Goal: Task Accomplishment & Management: Complete application form

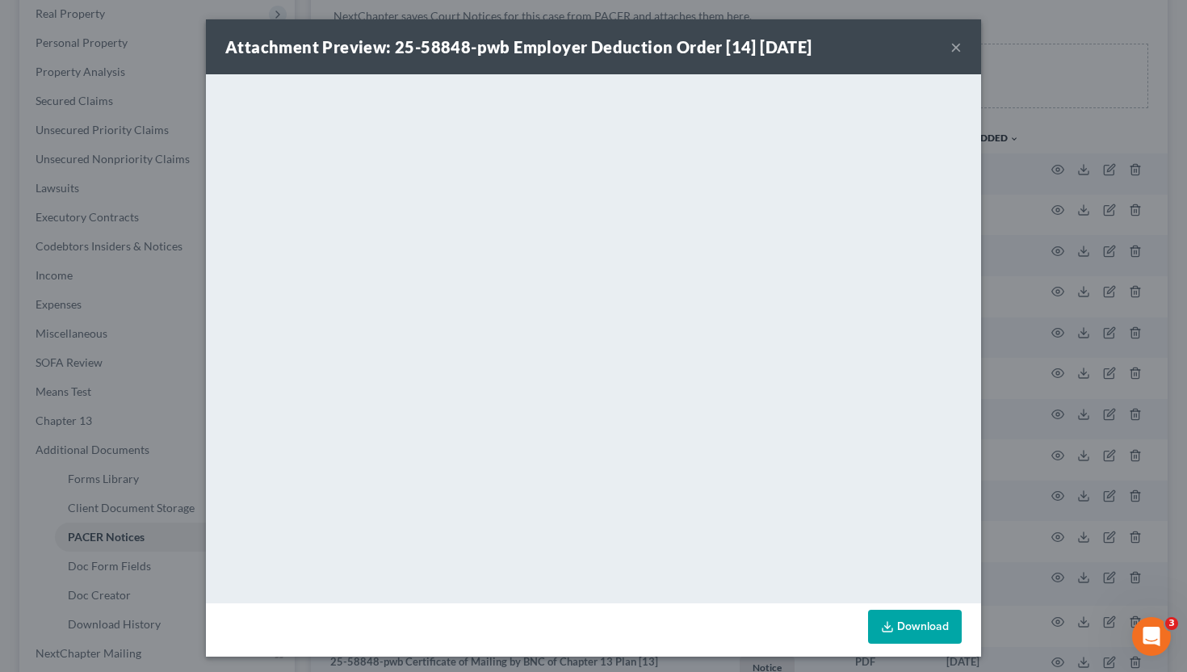
click at [954, 50] on button "×" at bounding box center [955, 46] width 11 height 19
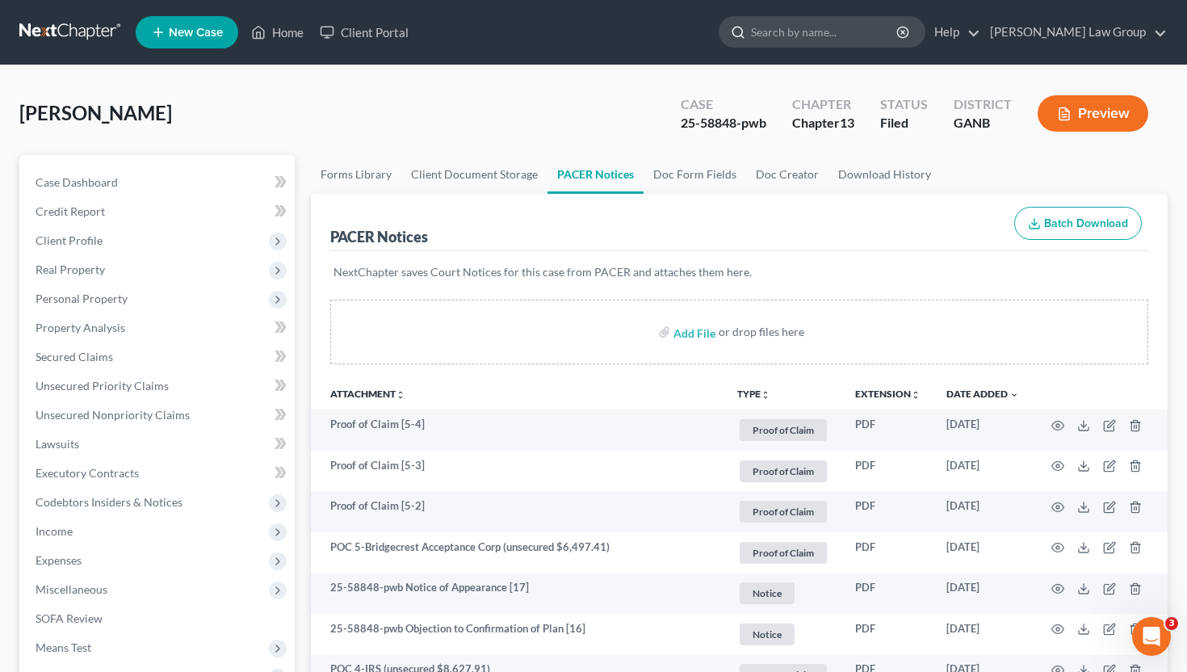
click at [860, 44] on input "search" at bounding box center [825, 32] width 148 height 30
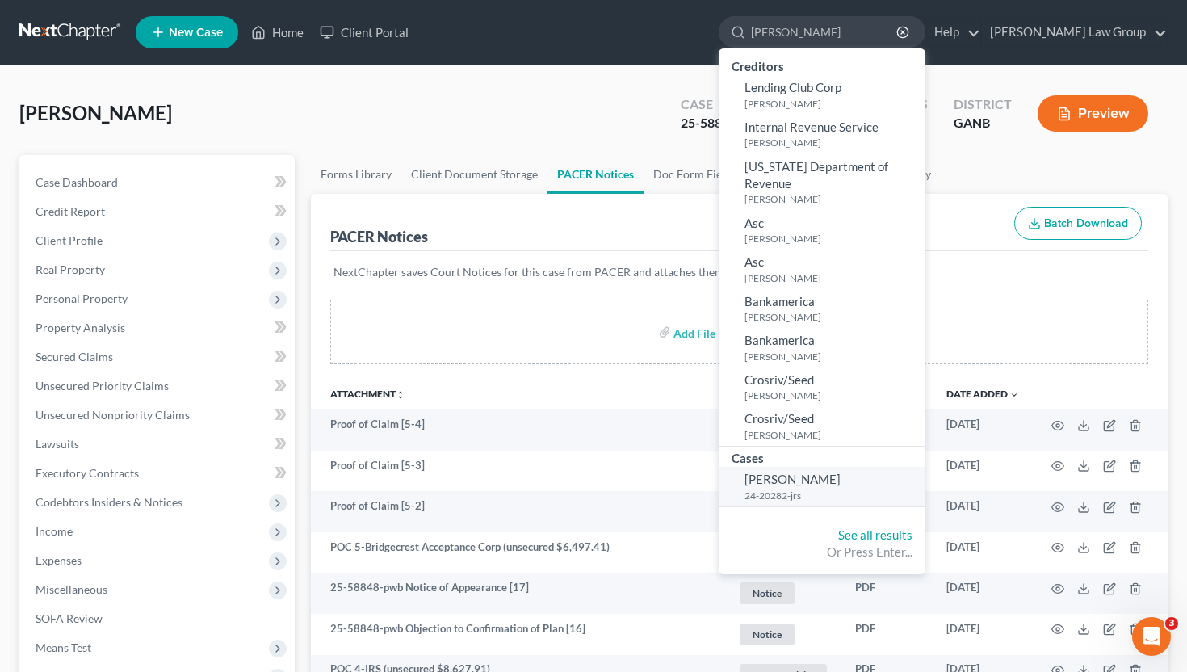
type input "[PERSON_NAME]"
click at [841, 472] on span "[PERSON_NAME]" at bounding box center [793, 479] width 96 height 15
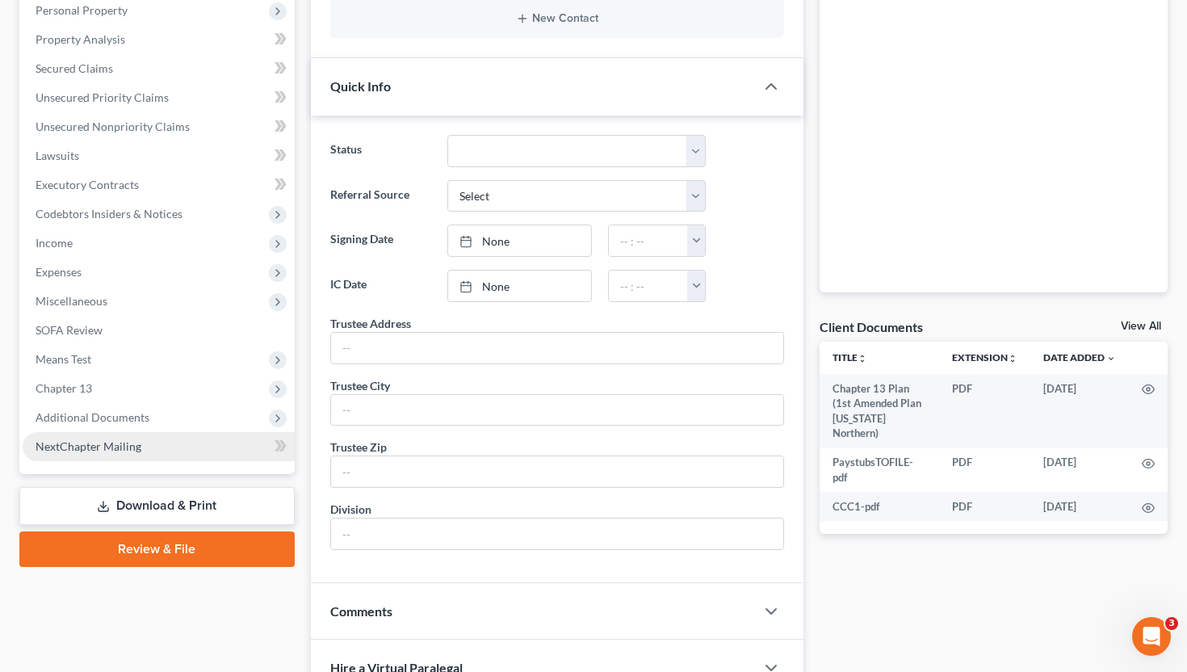
scroll to position [292, 0]
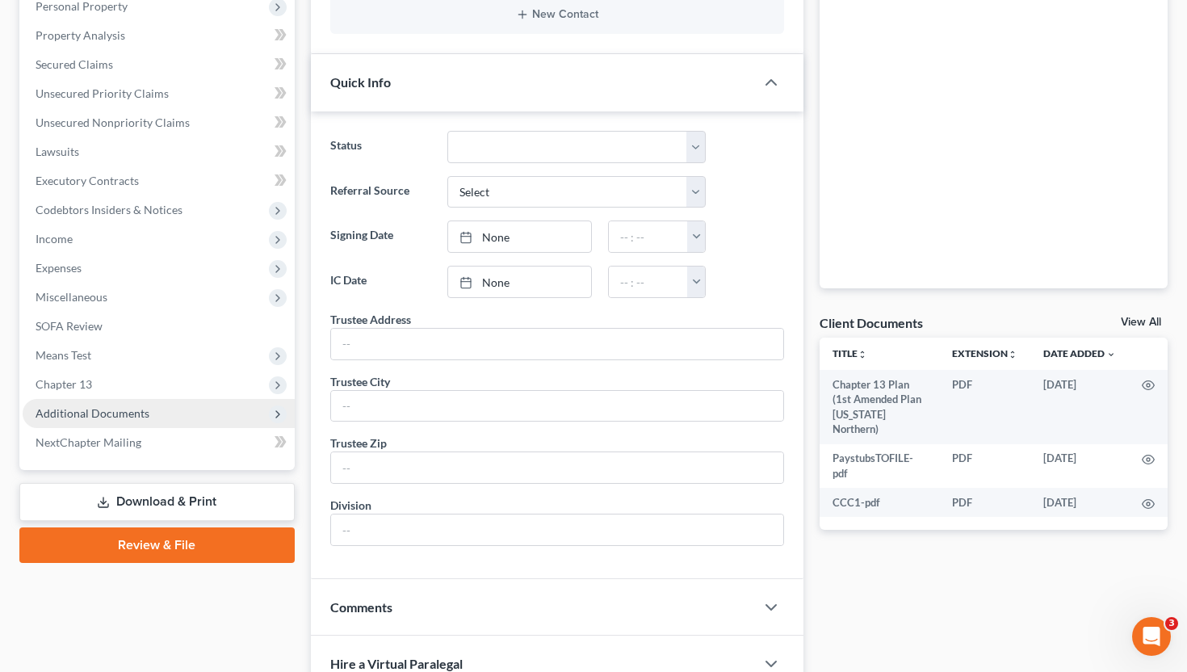
click at [128, 409] on span "Additional Documents" at bounding box center [93, 413] width 114 height 14
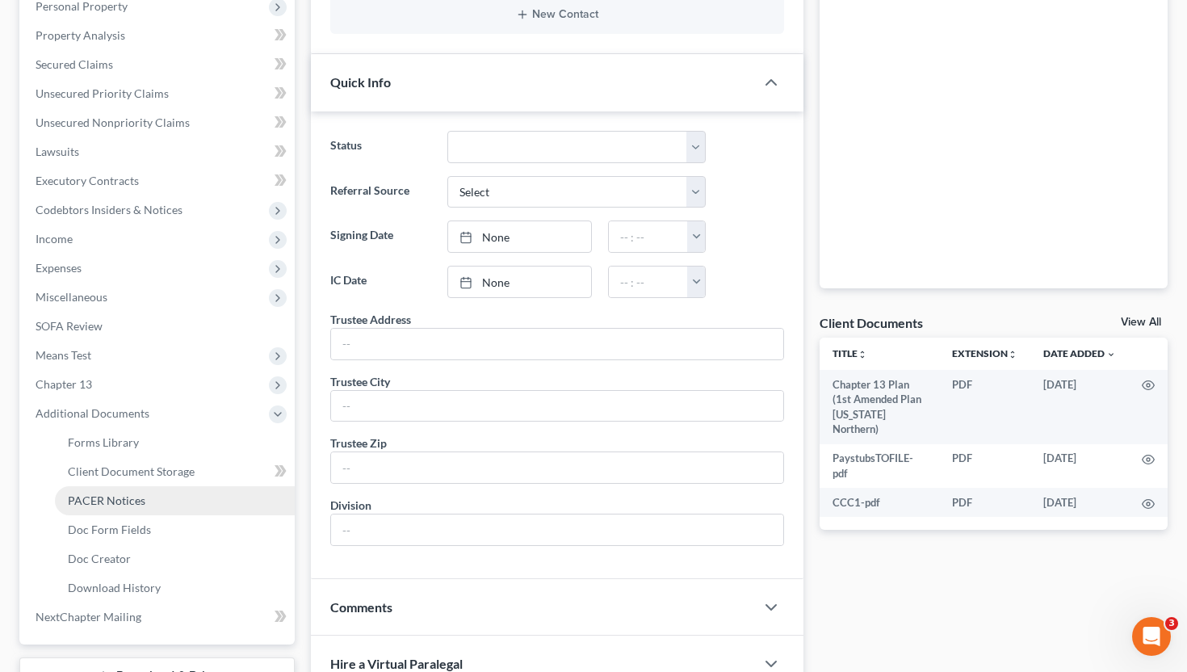
click at [130, 497] on span "PACER Notices" at bounding box center [107, 500] width 78 height 14
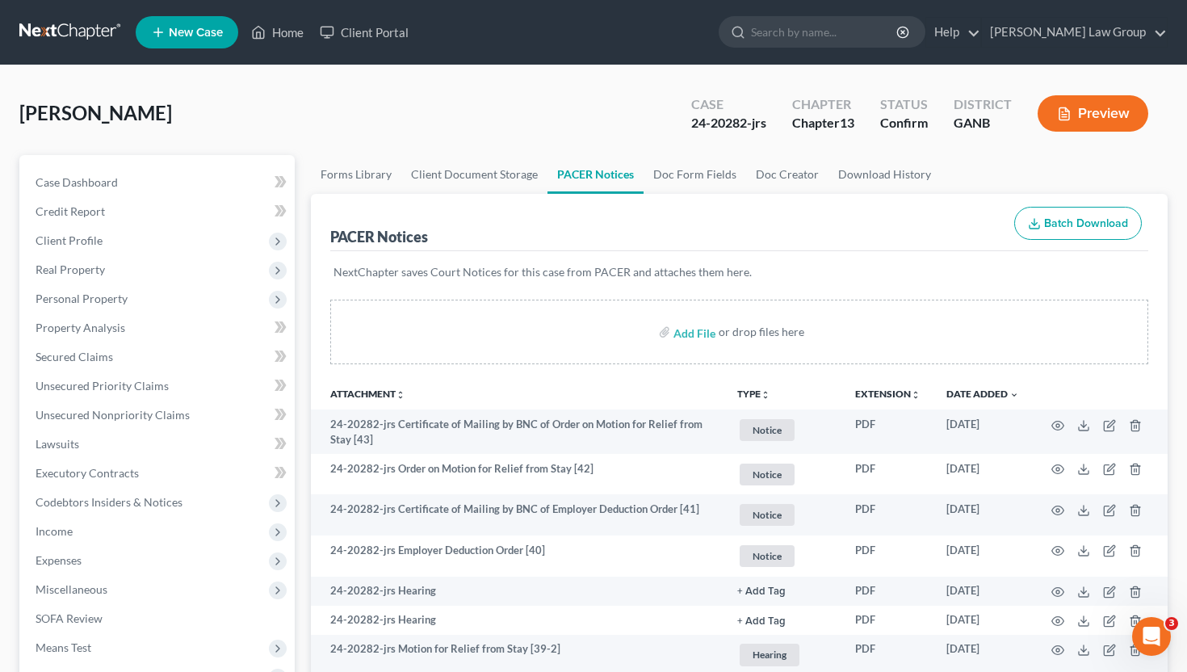
scroll to position [204, 0]
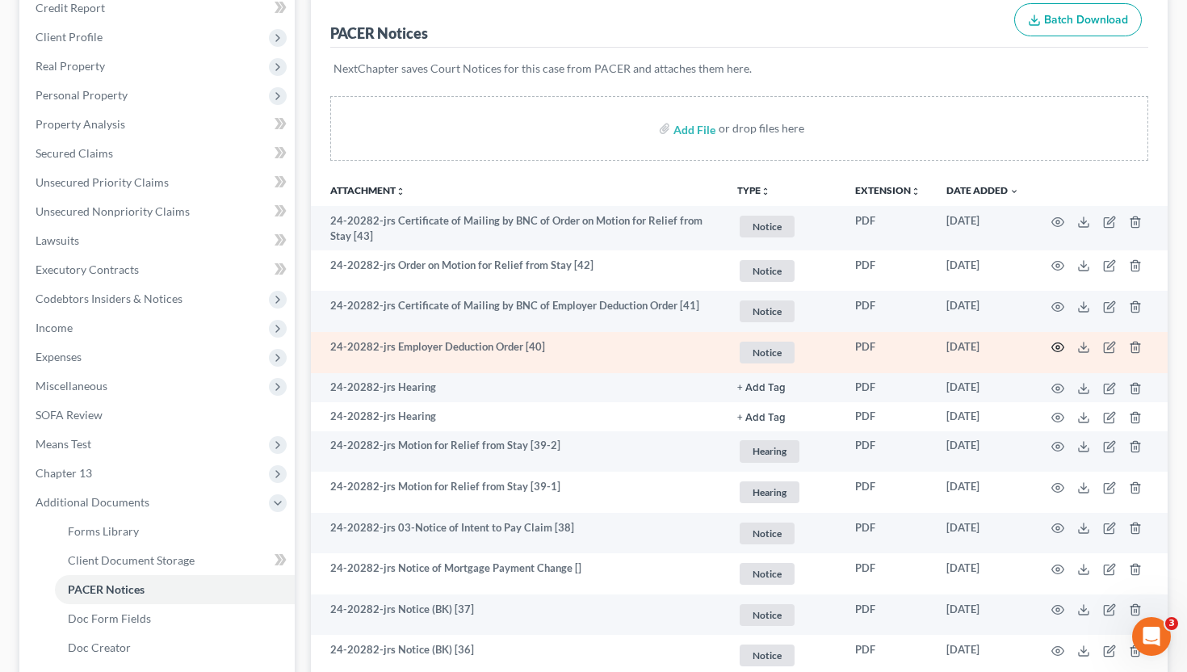
click at [1057, 344] on icon "button" at bounding box center [1057, 347] width 13 height 13
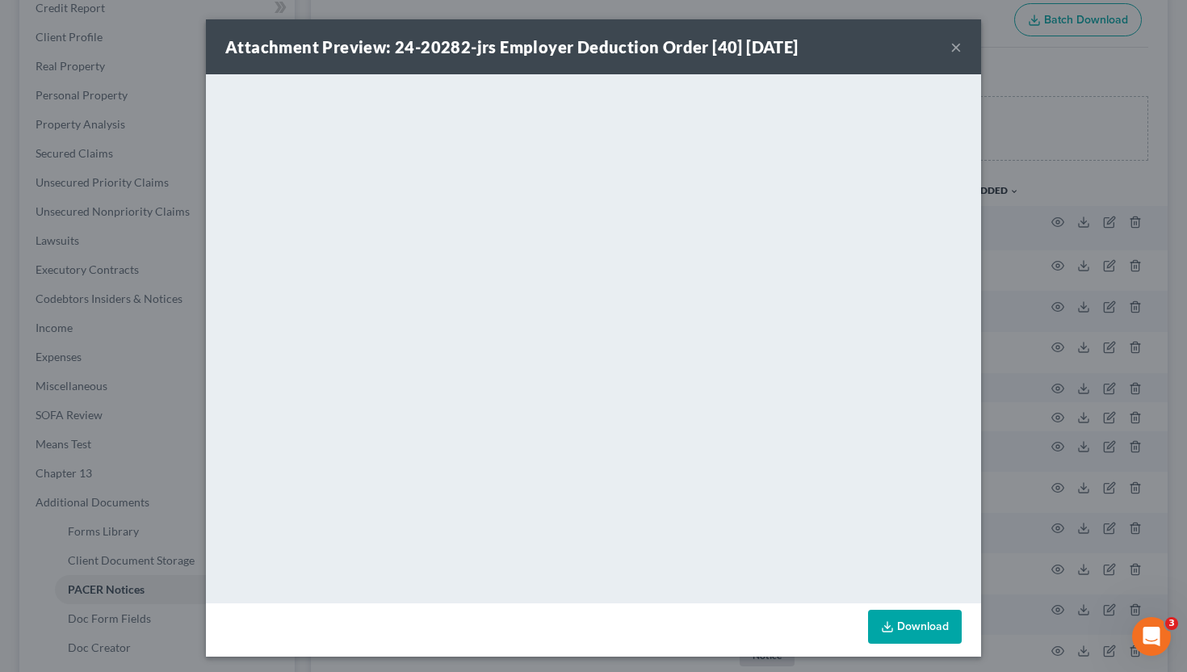
click at [951, 50] on button "×" at bounding box center [955, 46] width 11 height 19
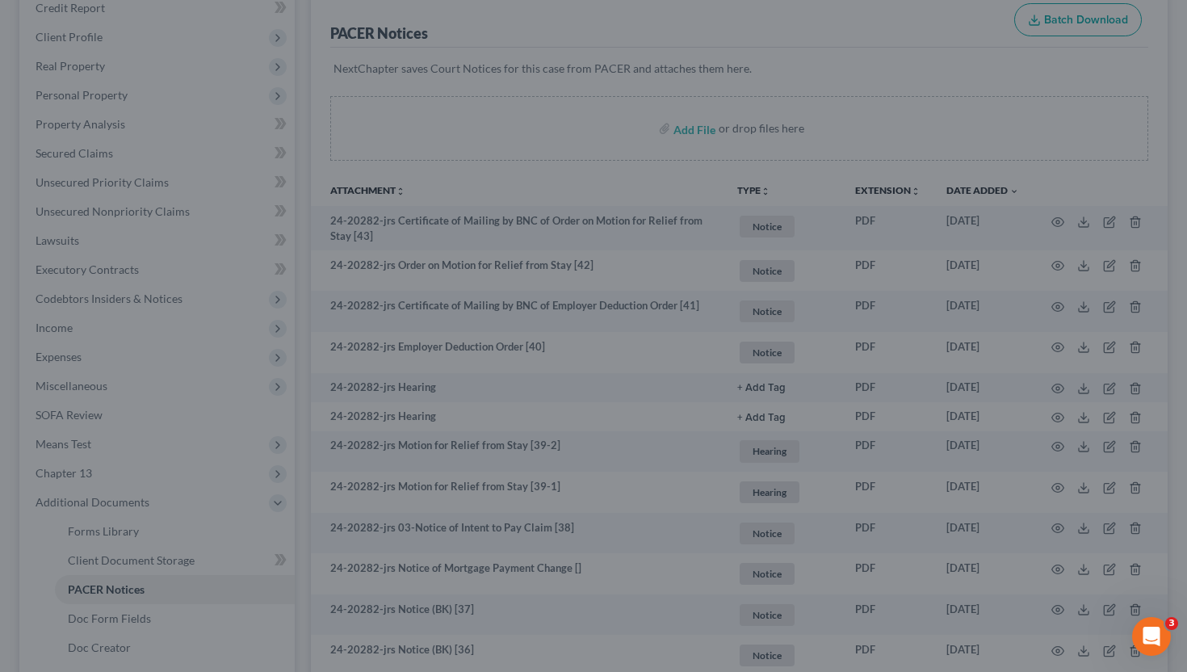
scroll to position [0, 0]
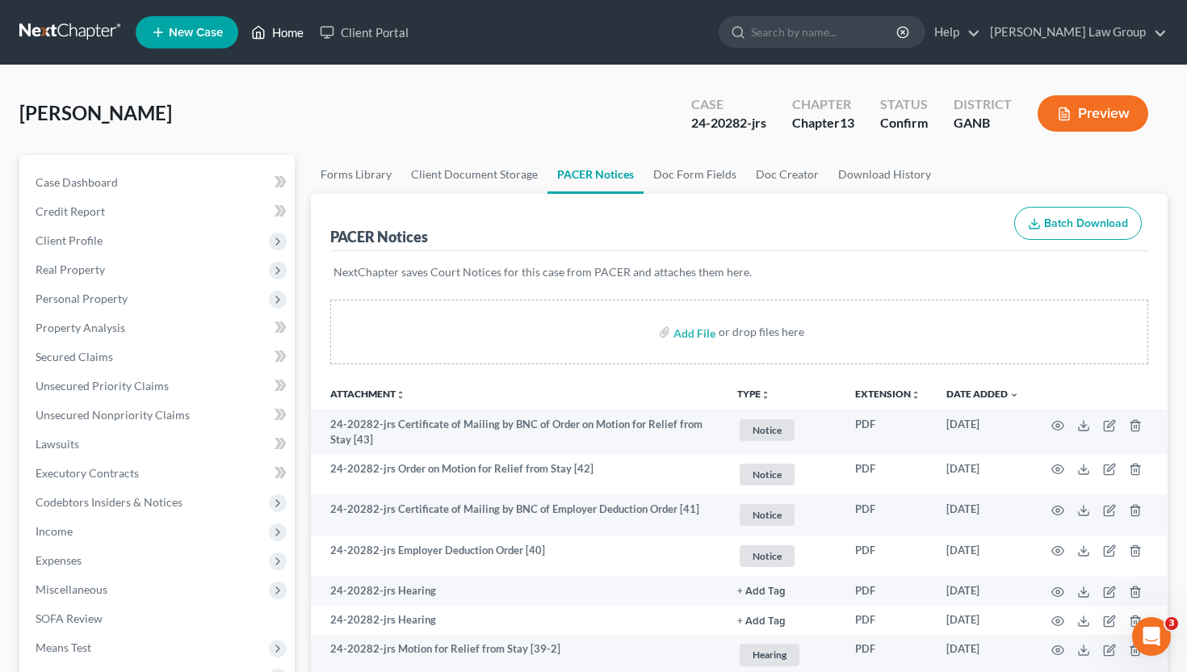
click at [288, 31] on link "Home" at bounding box center [277, 32] width 69 height 29
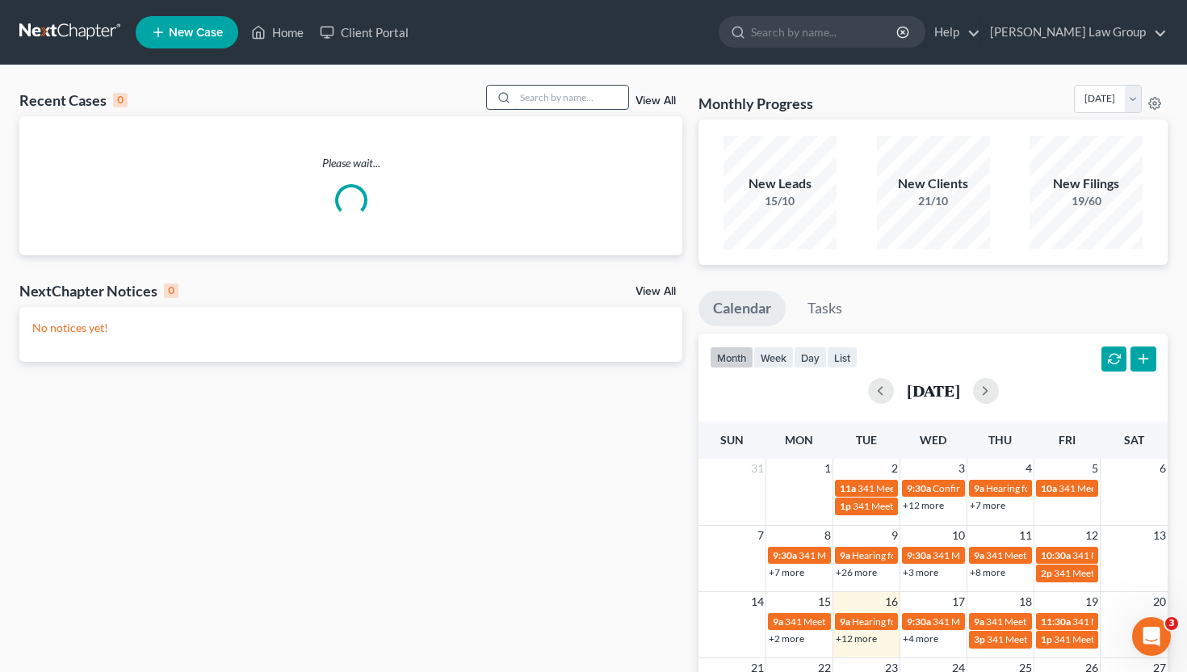
click at [560, 93] on input "search" at bounding box center [571, 97] width 113 height 23
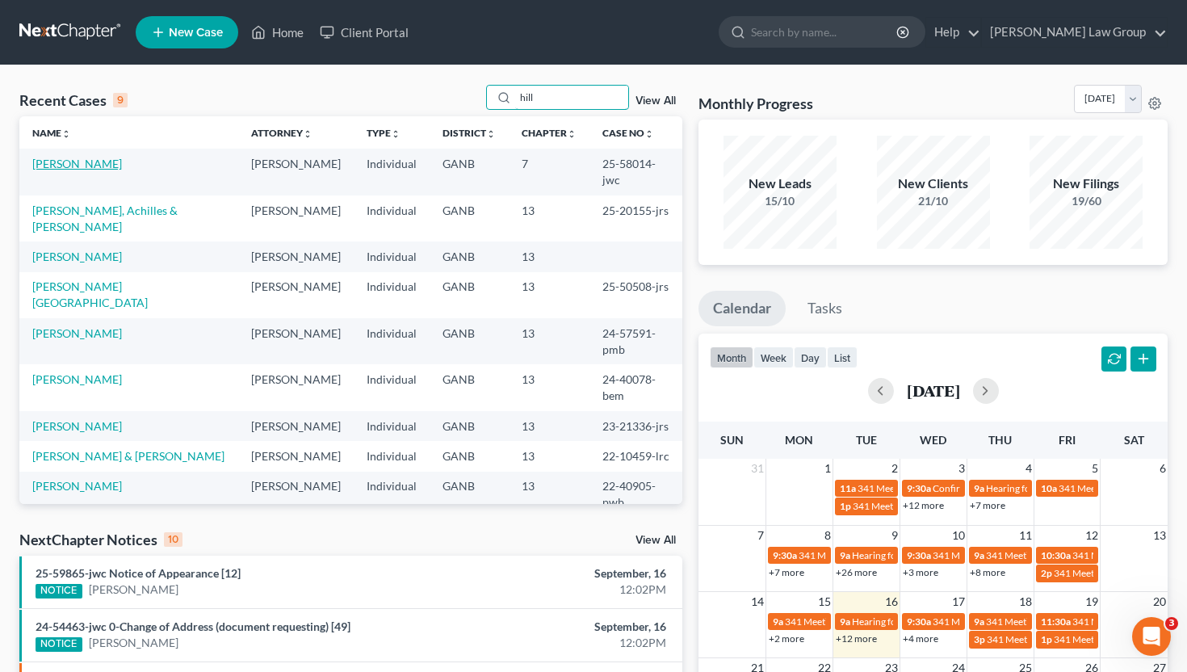
type input "hill"
click at [76, 158] on link "[PERSON_NAME]" at bounding box center [77, 164] width 90 height 14
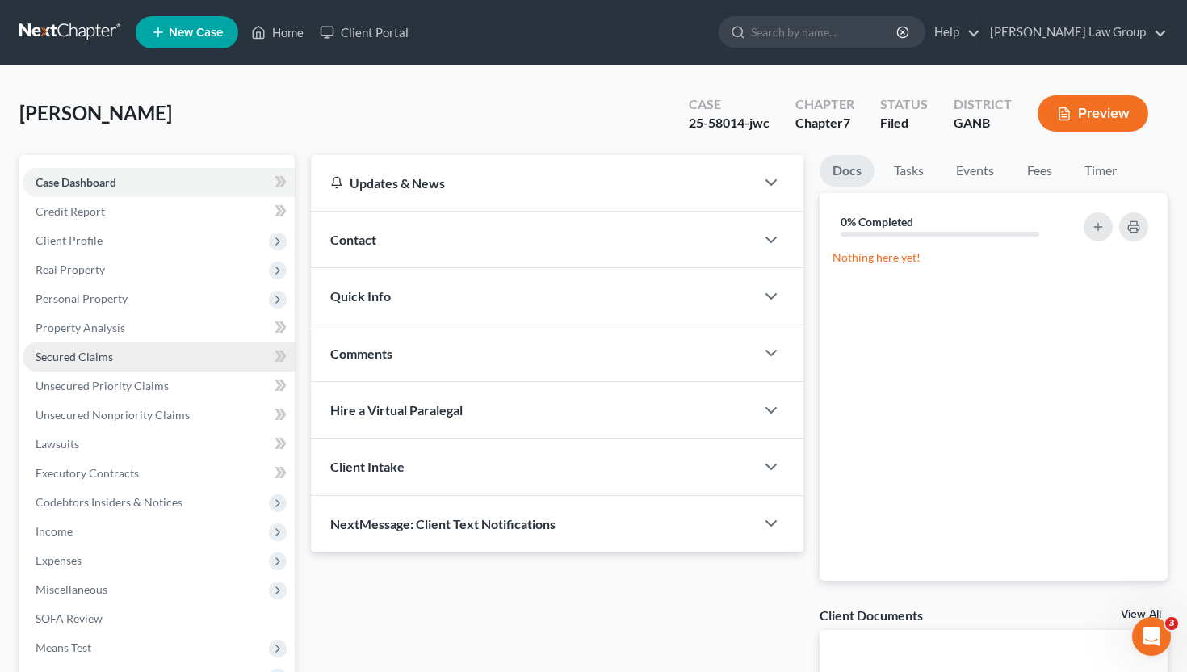
click at [119, 360] on link "Secured Claims" at bounding box center [159, 356] width 272 height 29
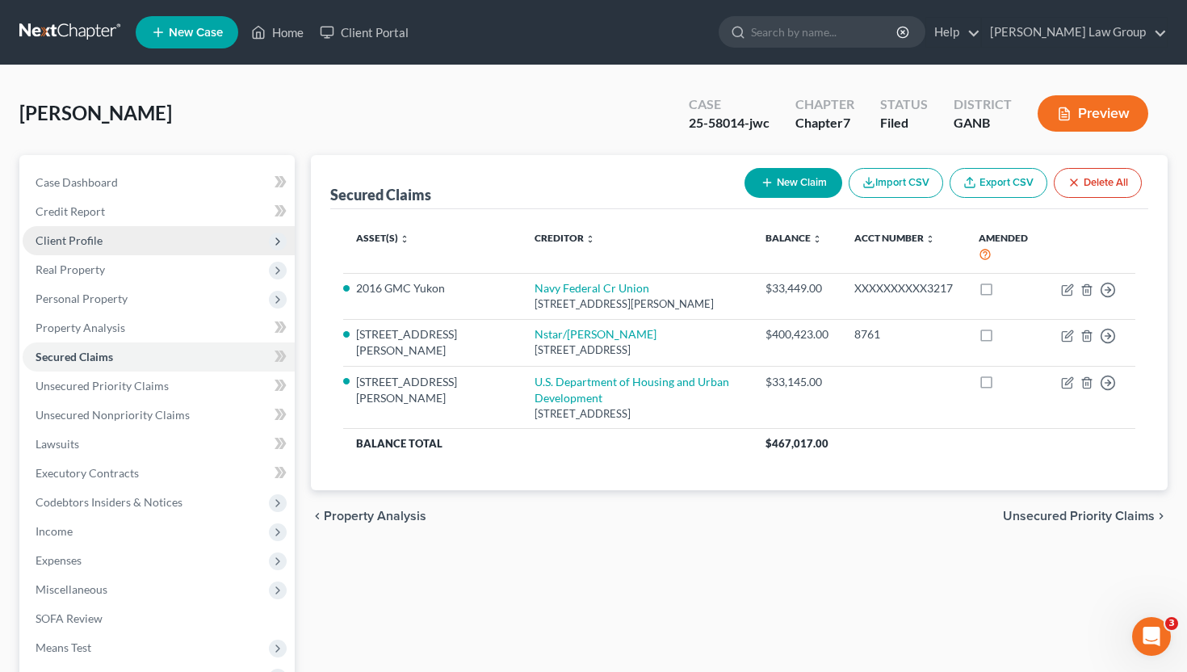
click at [99, 233] on span "Client Profile" at bounding box center [69, 240] width 67 height 14
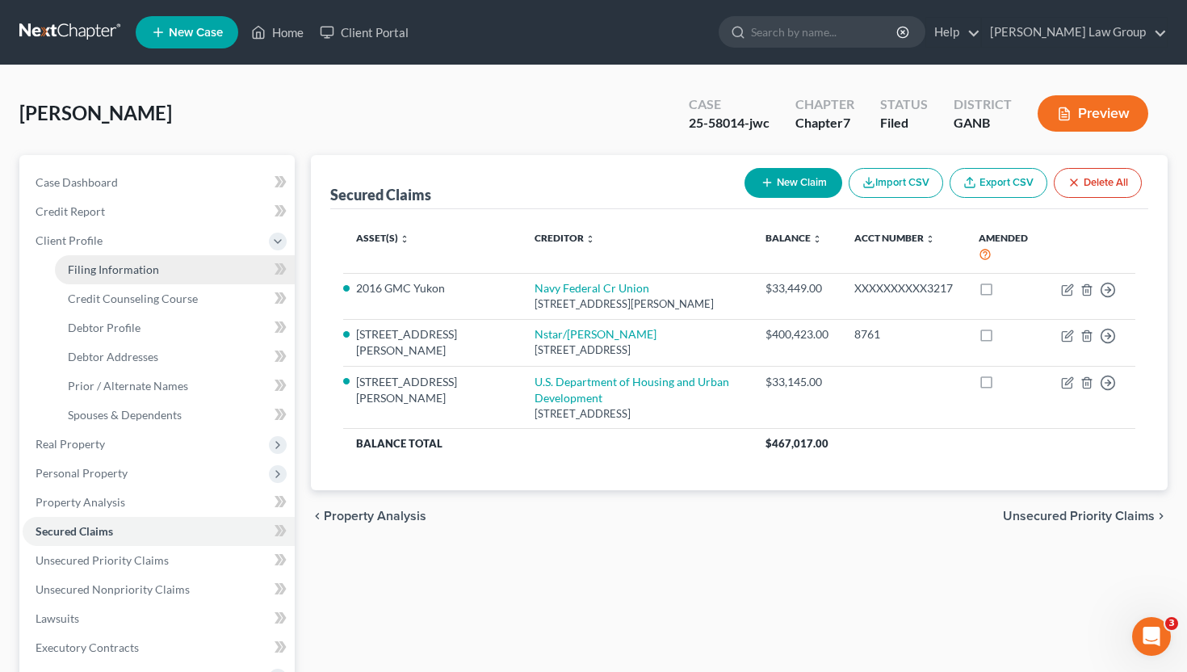
click at [110, 266] on span "Filing Information" at bounding box center [113, 269] width 91 height 14
select select "1"
select select "0"
select select "10"
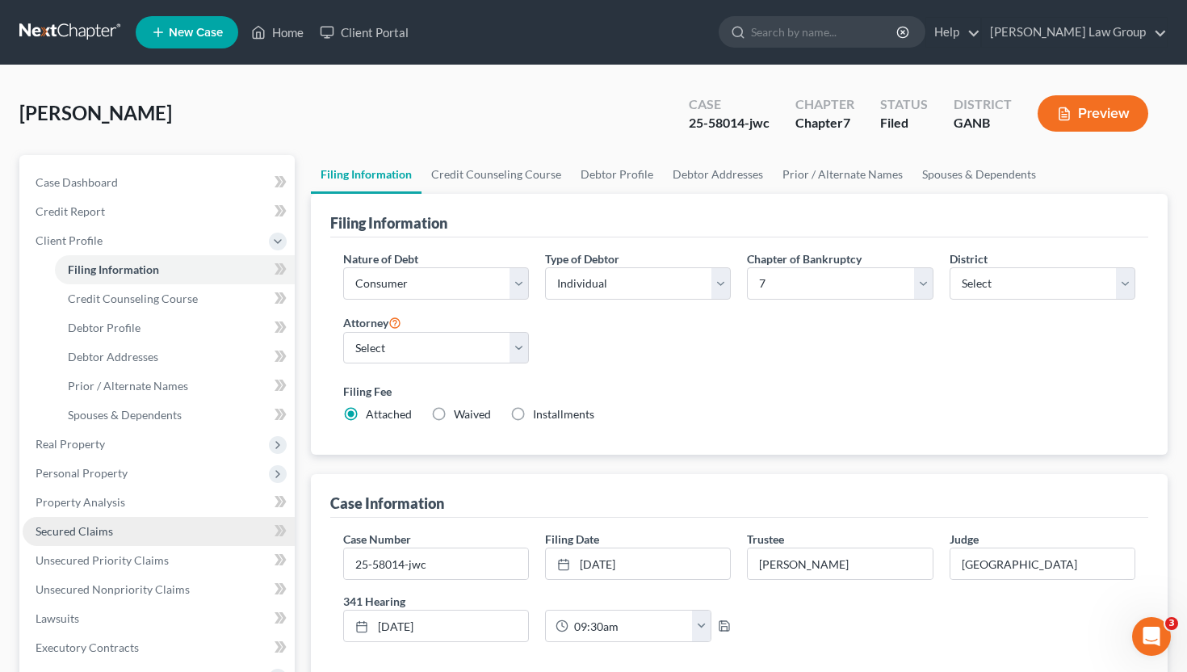
click at [99, 527] on span "Secured Claims" at bounding box center [75, 531] width 78 height 14
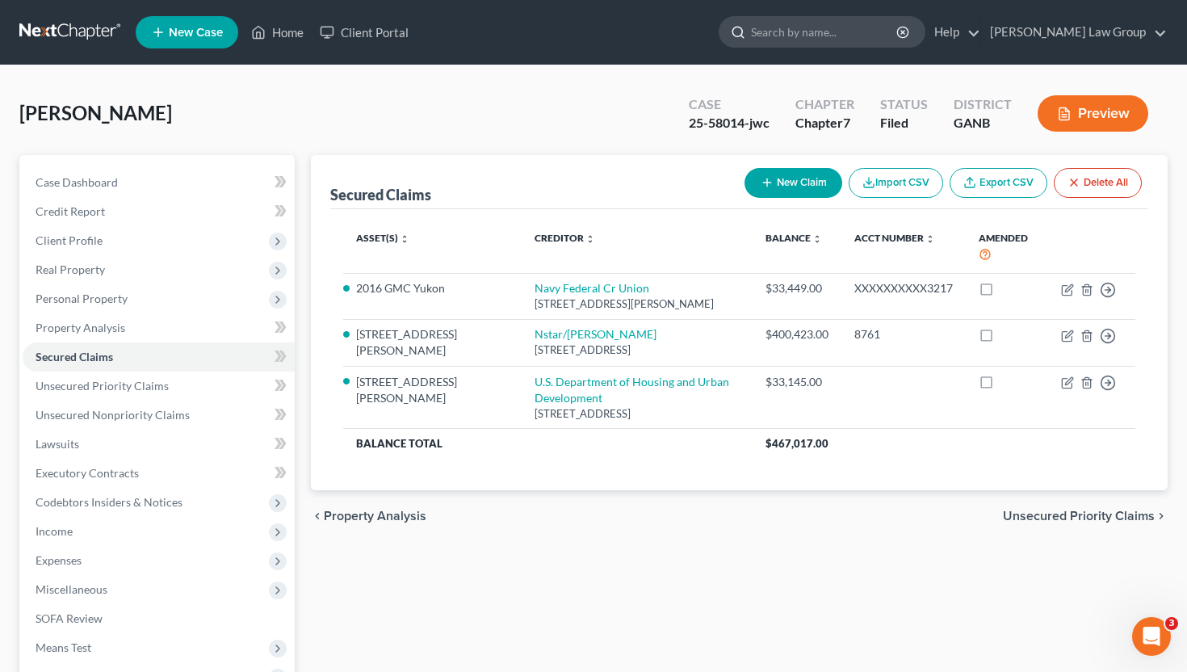
click at [836, 37] on input "search" at bounding box center [825, 32] width 148 height 30
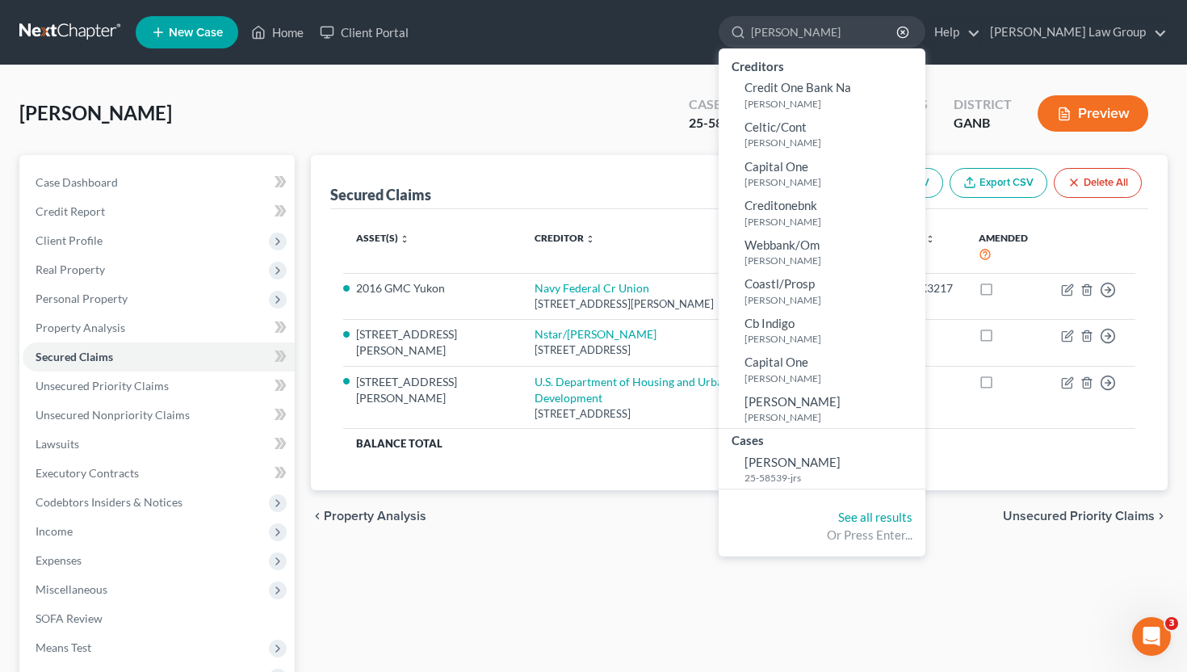
type input "[PERSON_NAME]"
click at [830, 468] on span "[PERSON_NAME]" at bounding box center [793, 462] width 96 height 15
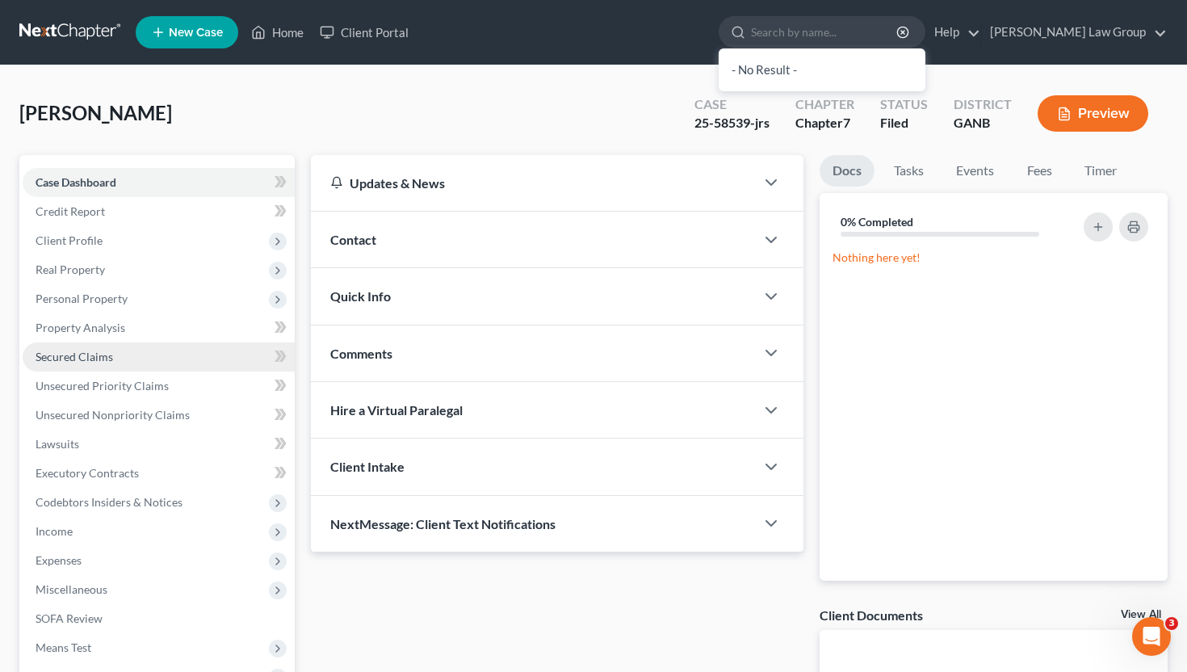
click at [112, 360] on link "Secured Claims" at bounding box center [159, 356] width 272 height 29
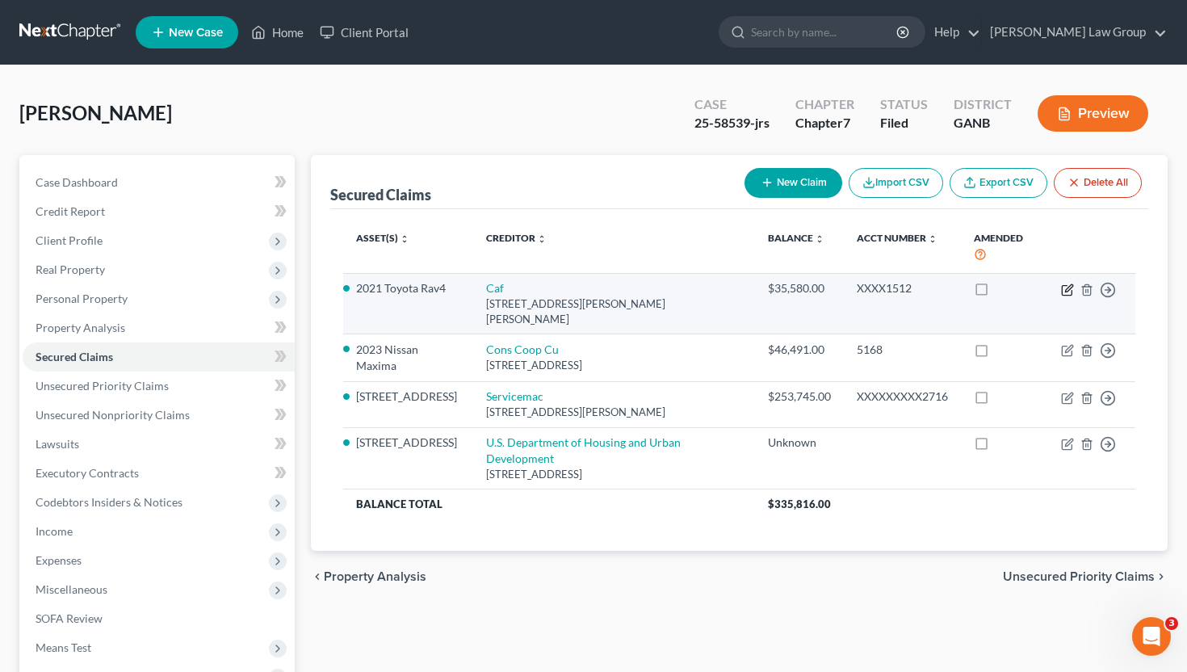
click at [1073, 290] on icon "button" at bounding box center [1067, 289] width 13 height 13
select select "10"
select select "2"
select select "0"
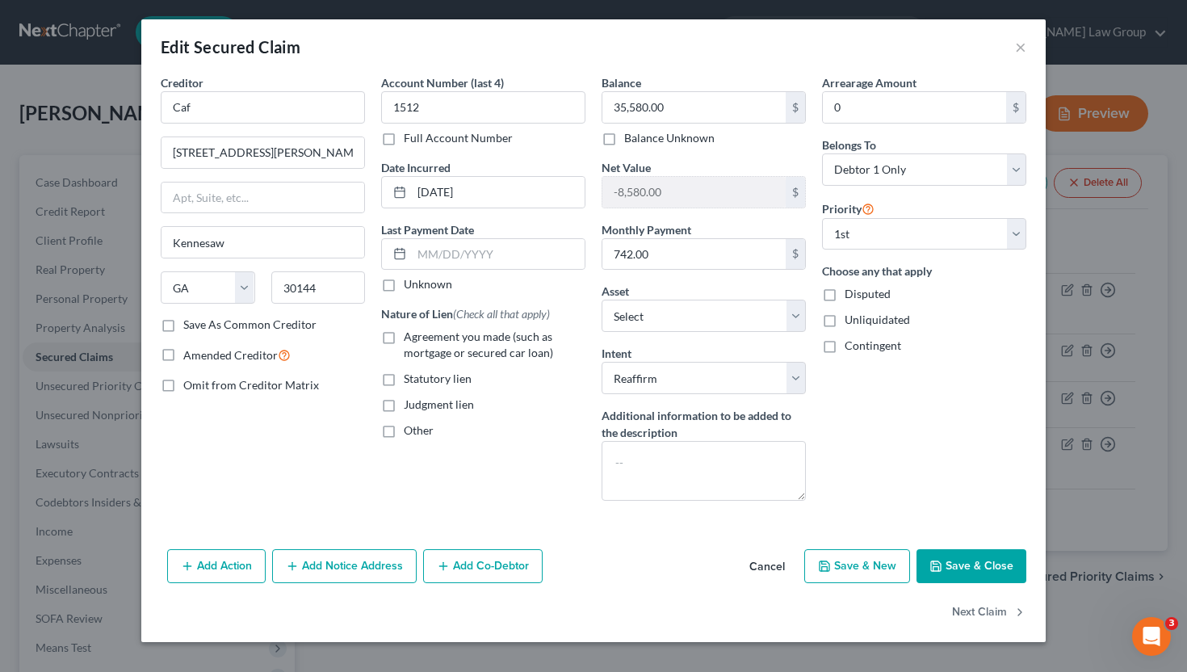
click at [1013, 55] on div "Edit Secured Claim ×" at bounding box center [593, 46] width 904 height 55
click at [1015, 48] on button "×" at bounding box center [1020, 46] width 11 height 19
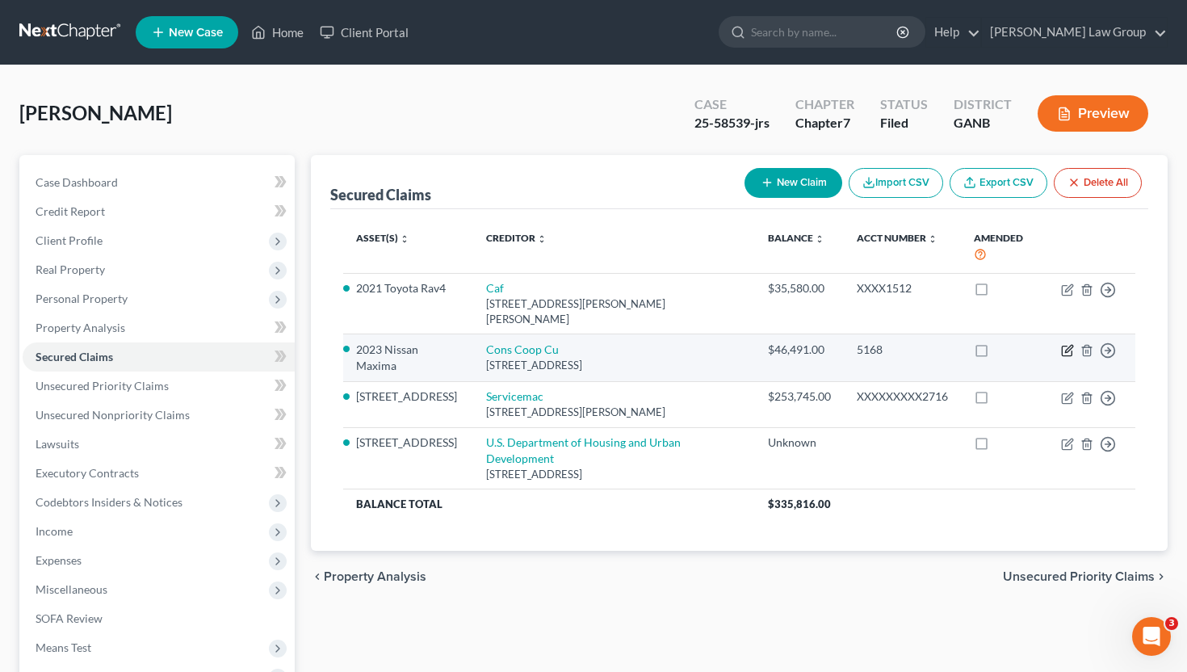
click at [1068, 344] on icon "button" at bounding box center [1067, 350] width 13 height 13
select select "14"
select select "13"
select select "0"
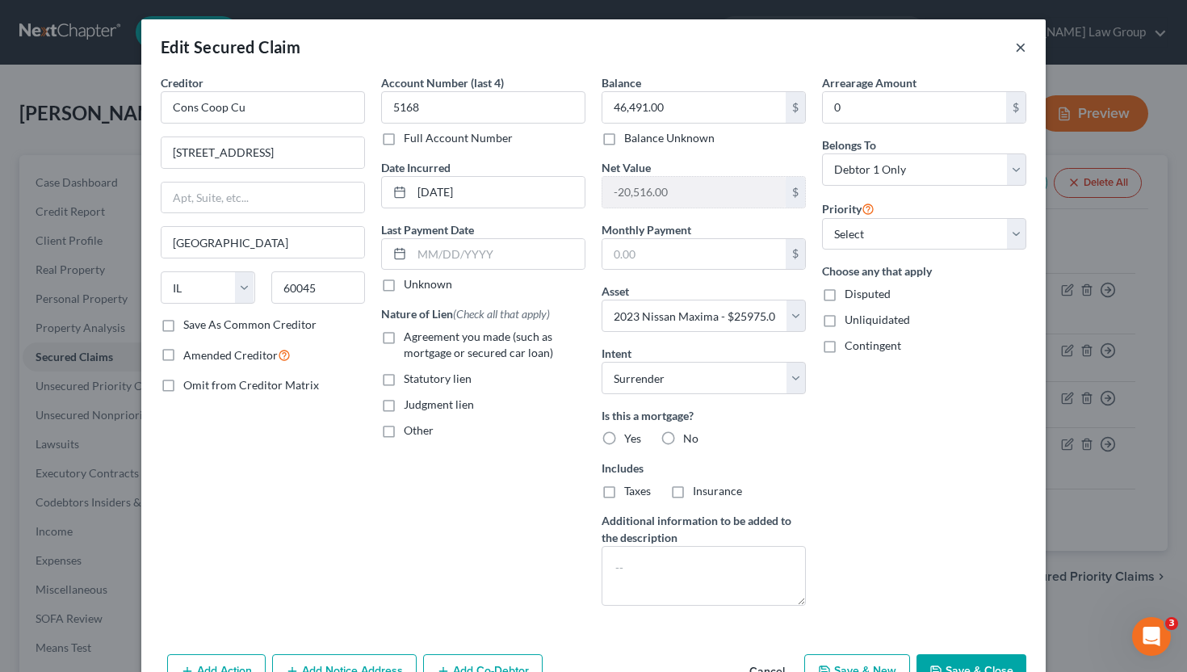
click at [1021, 54] on button "×" at bounding box center [1020, 46] width 11 height 19
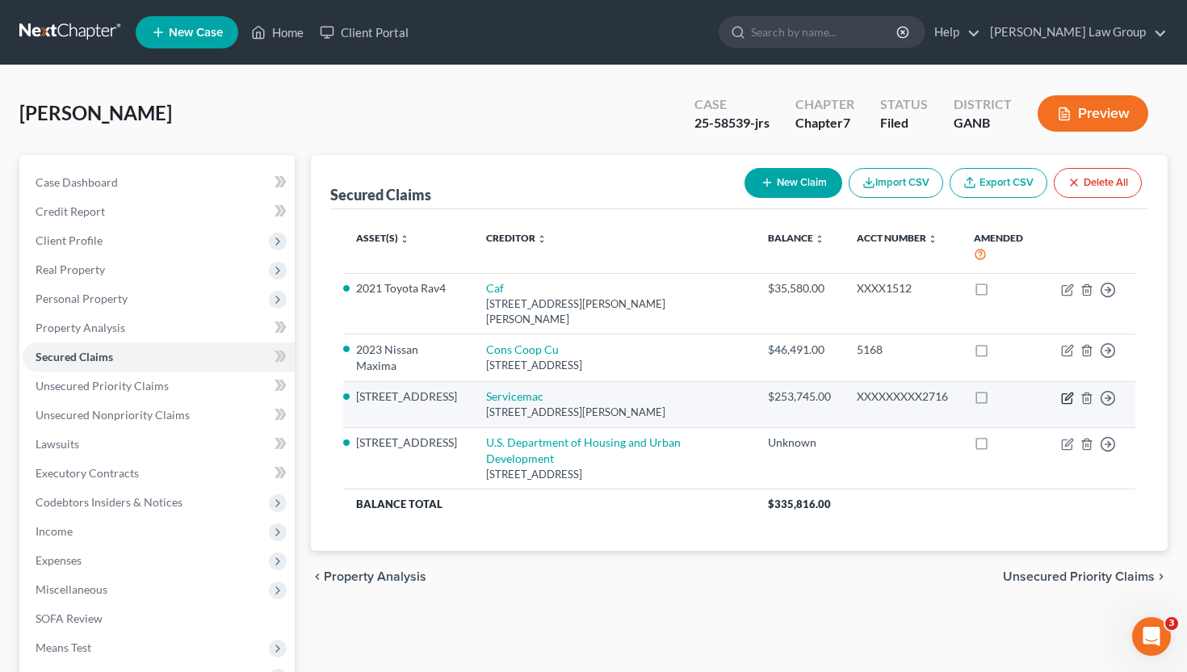
click at [1064, 392] on icon "button" at bounding box center [1067, 398] width 13 height 13
select select "42"
select select "12"
select select "2"
select select "0"
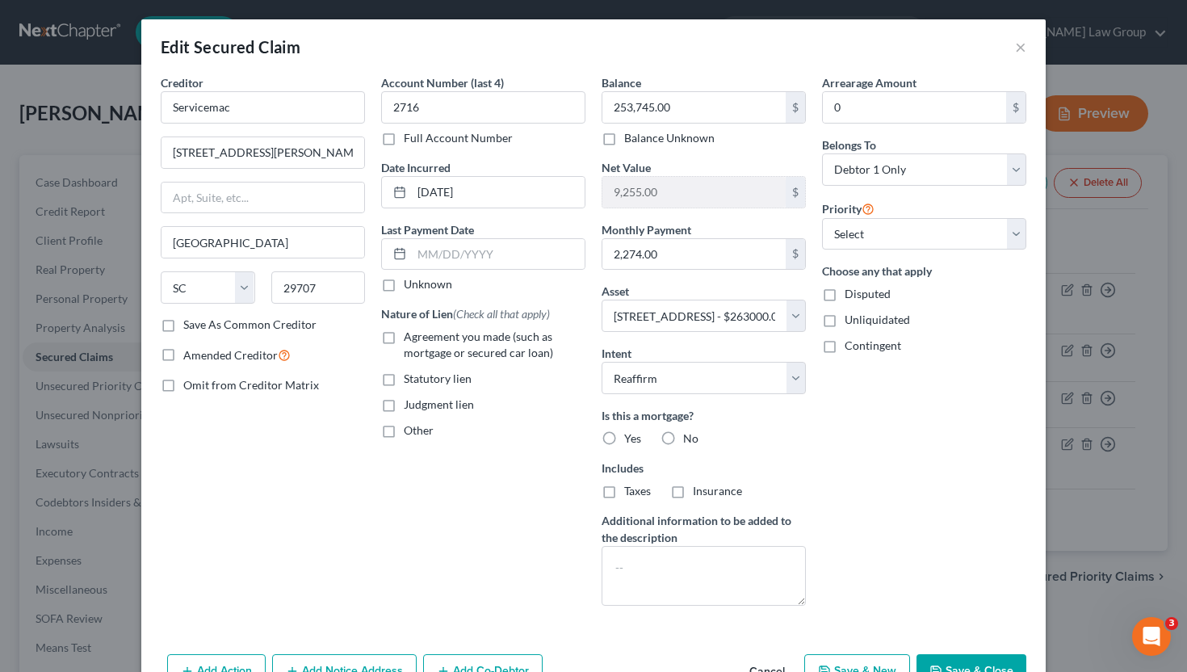
click at [1028, 52] on div "Edit Secured Claim ×" at bounding box center [593, 46] width 904 height 55
click at [1023, 44] on button "×" at bounding box center [1020, 46] width 11 height 19
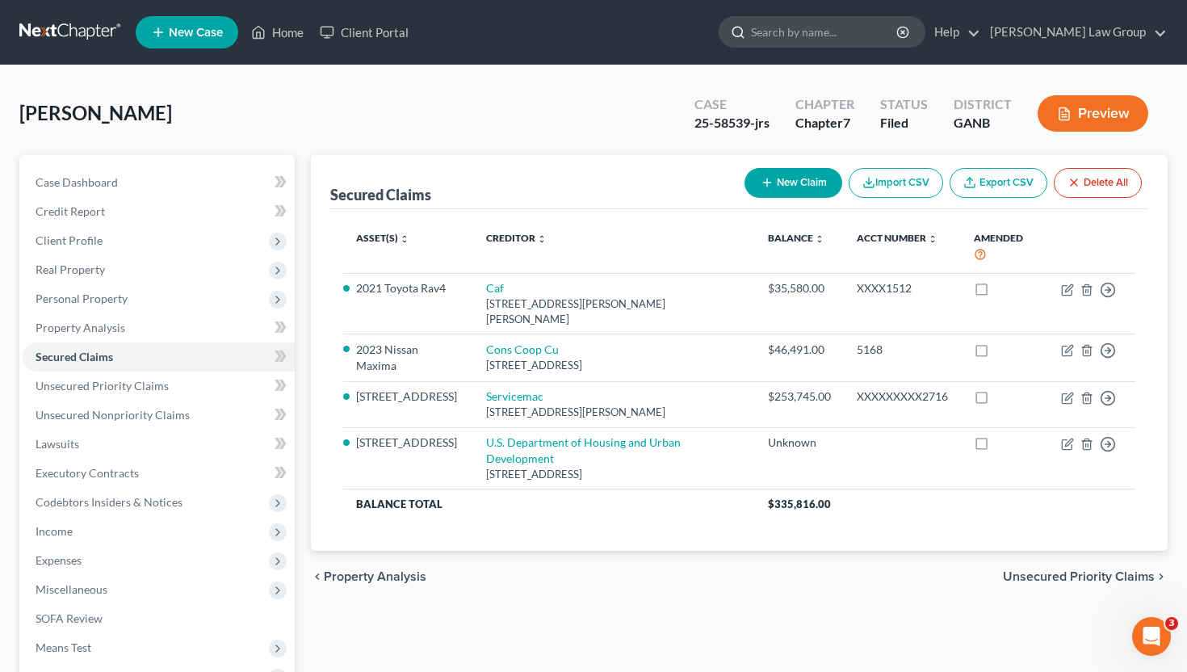
click at [856, 30] on input "search" at bounding box center [825, 32] width 148 height 30
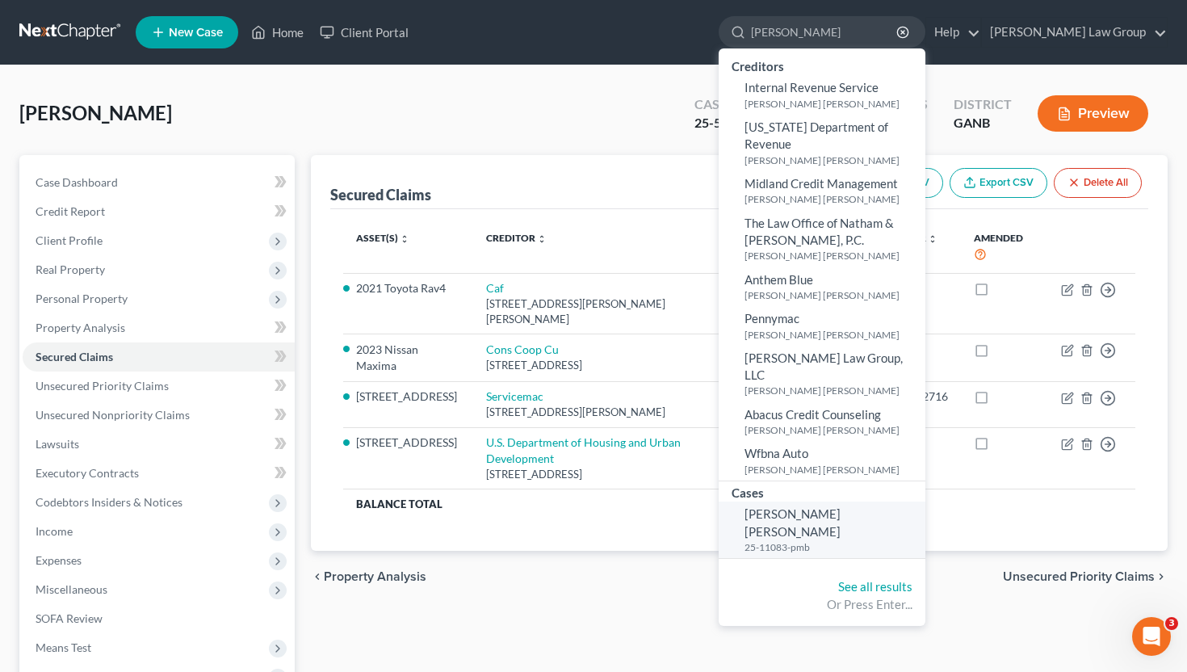
type input "[PERSON_NAME]"
click at [836, 501] on link "[PERSON_NAME] [PERSON_NAME] 25-11083-pmb" at bounding box center [822, 529] width 207 height 57
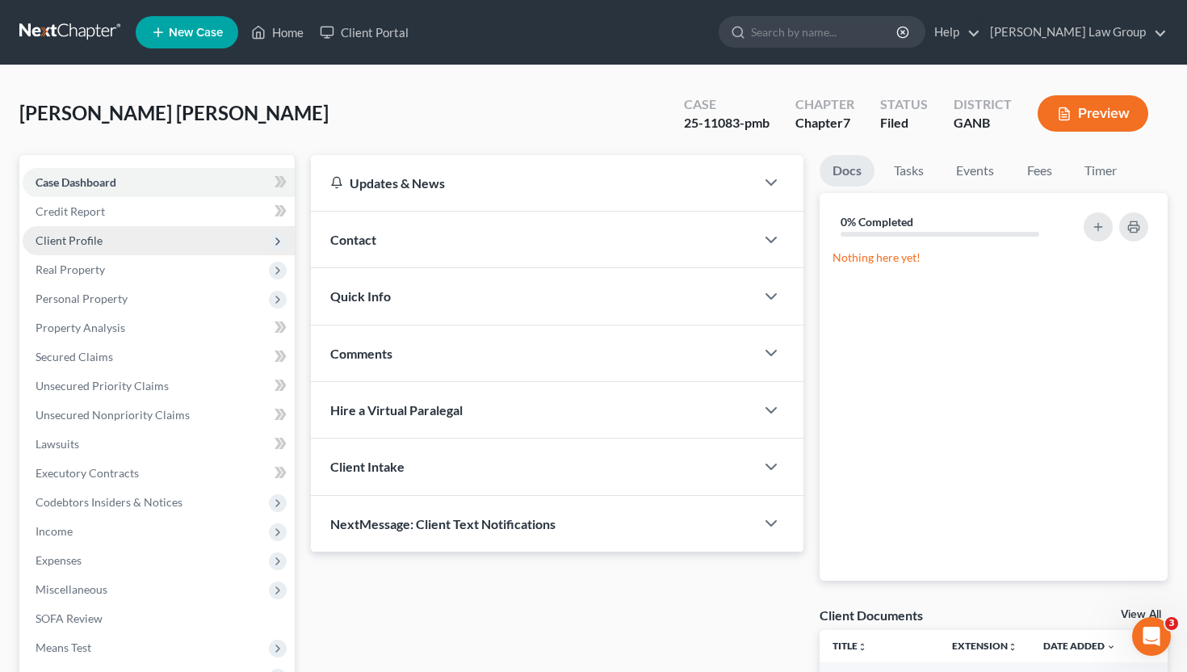
click at [180, 244] on span "Client Profile" at bounding box center [159, 240] width 272 height 29
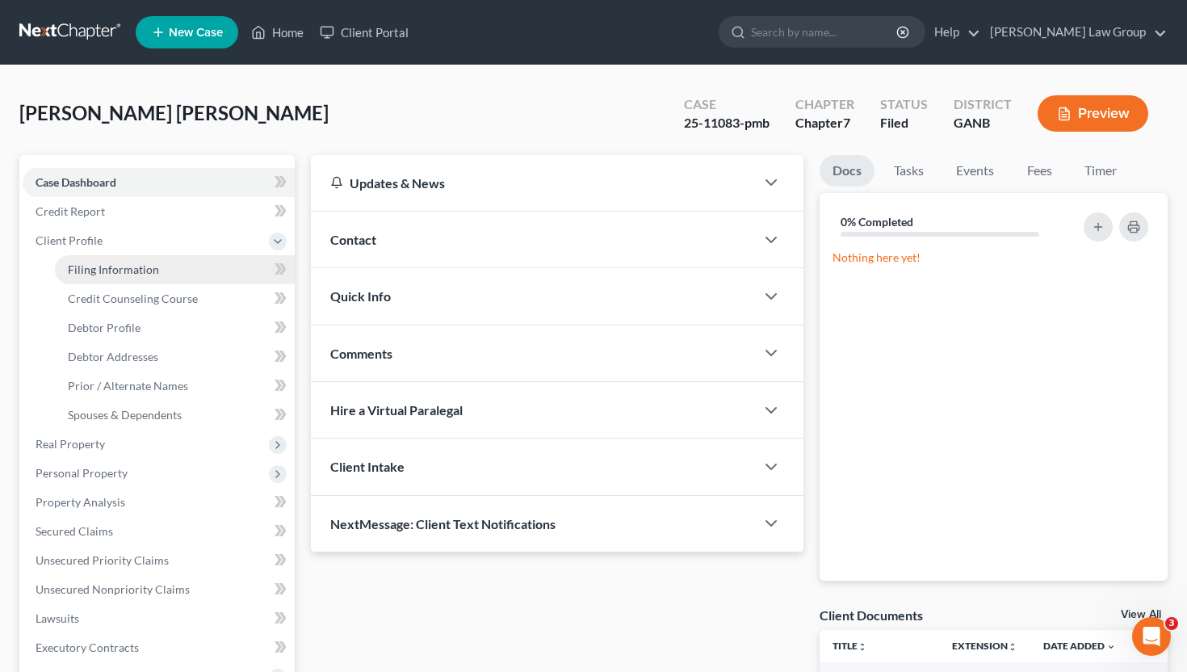
click at [180, 263] on link "Filing Information" at bounding box center [175, 269] width 240 height 29
select select "1"
select select "0"
select select "19"
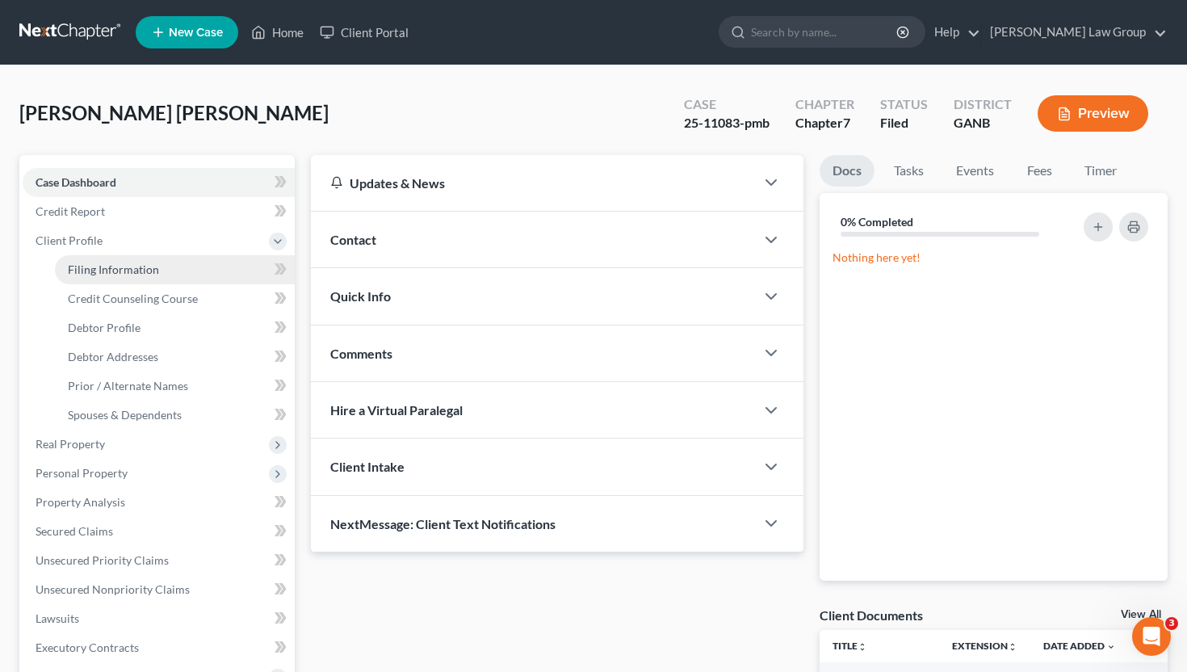
select select "0"
select select "10"
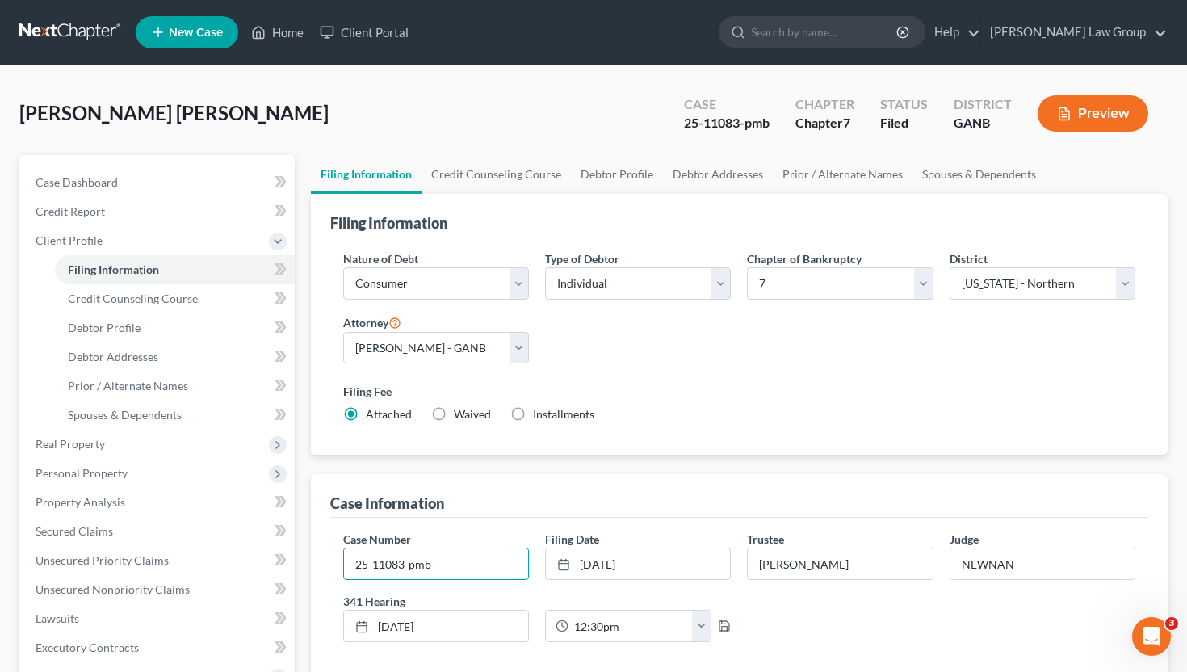
drag, startPoint x: 441, startPoint y: 566, endPoint x: 342, endPoint y: 564, distance: 99.3
click at [342, 564] on div "Case Number 25-11083-pmb" at bounding box center [436, 555] width 202 height 49
